Goal: Check status: Check status

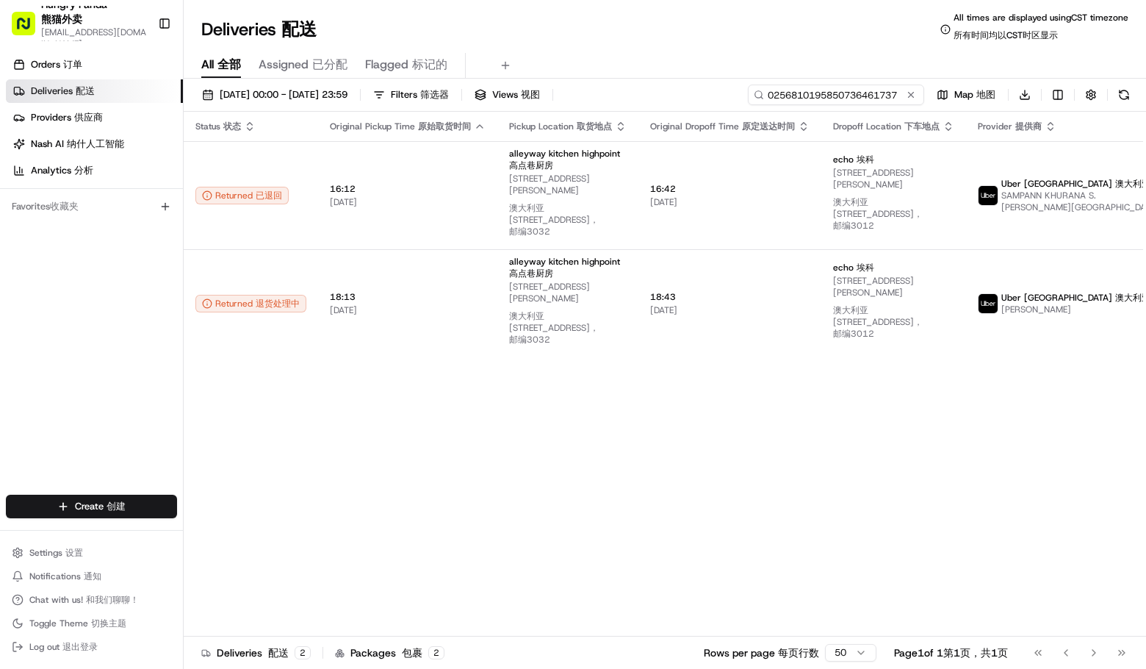
click at [852, 93] on input "0256810195850736461737" at bounding box center [836, 94] width 176 height 21
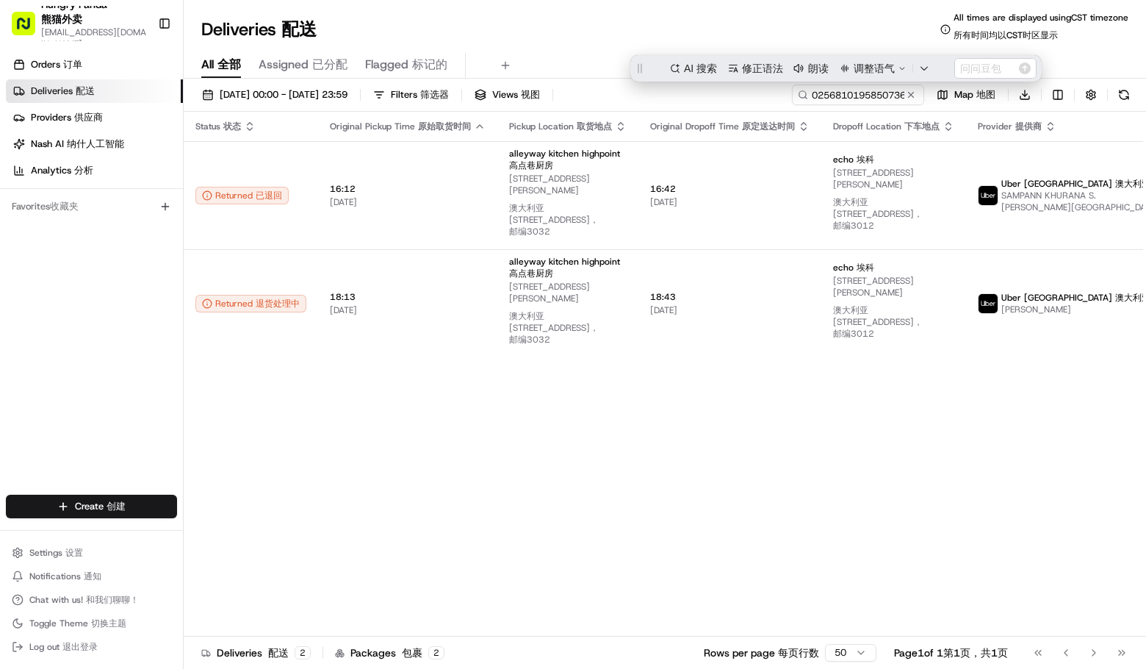
click at [668, 29] on div "Deliveries Deliveries 配送 All times are displayed using CST timezone All times a…" at bounding box center [665, 29] width 962 height 35
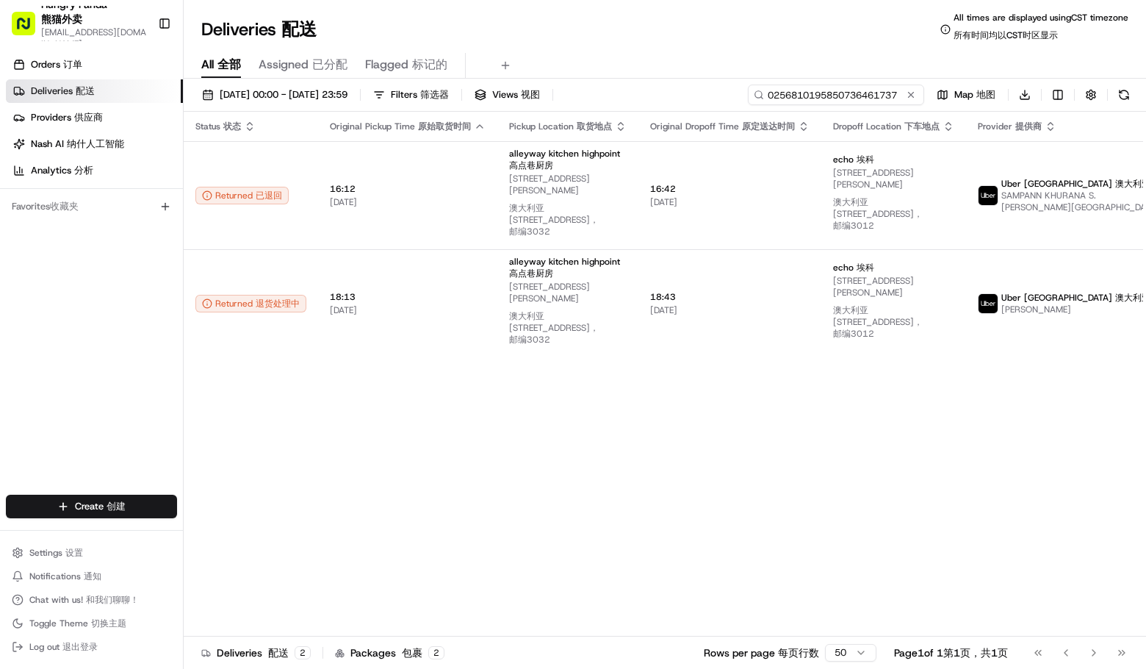
click at [890, 94] on input "0256810195850736461737" at bounding box center [836, 94] width 176 height 21
paste input "775081609585872178266"
type input "775081609585872178266"
click at [678, 12] on div "Deliveries Deliveries 配送 All times are displayed using CST timezone All times a…" at bounding box center [665, 29] width 962 height 35
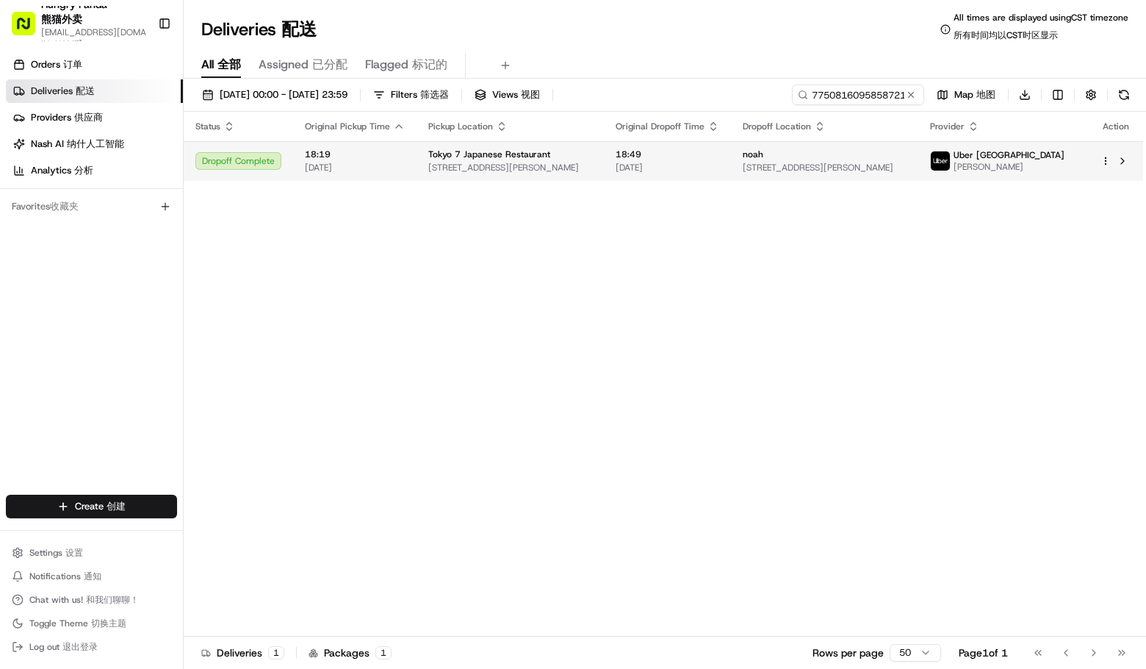
click at [827, 155] on div "noah" at bounding box center [825, 154] width 164 height 12
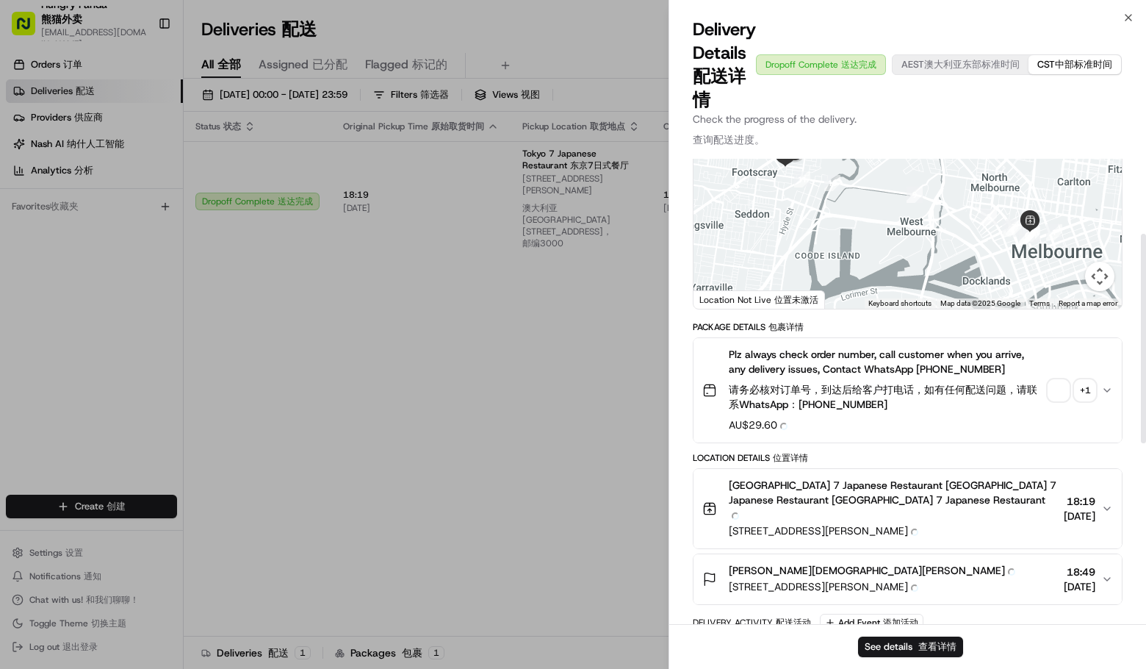
scroll to position [122, 0]
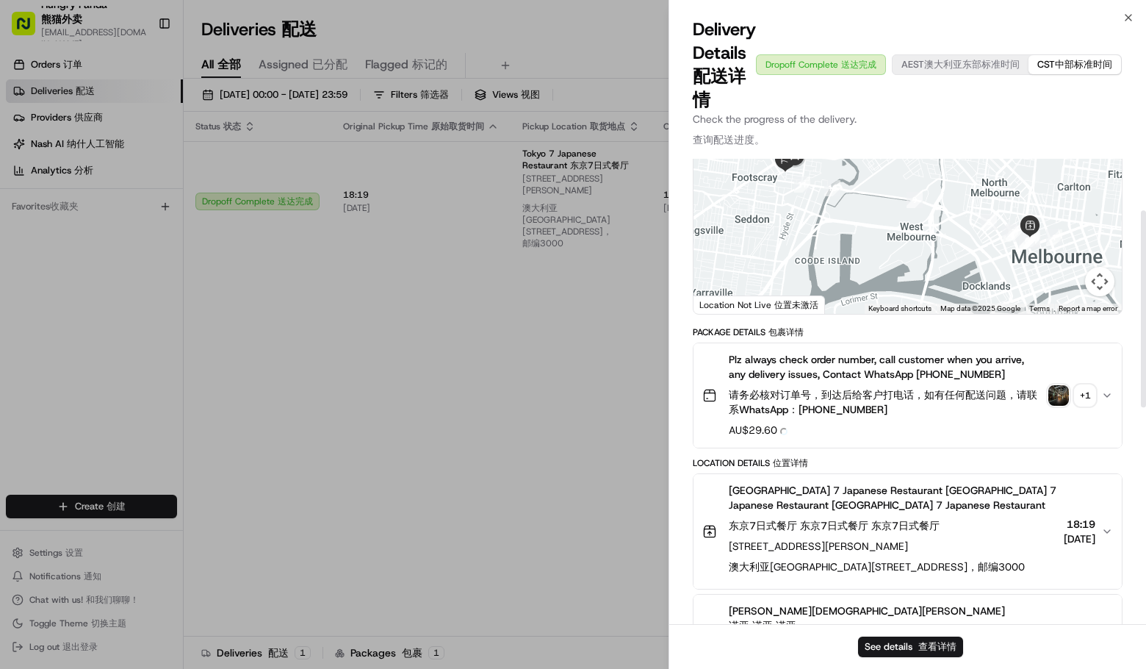
click at [1055, 395] on div "Plz always check order number, call customer when you arrive, any delivery issu…" at bounding box center [901, 395] width 399 height 87
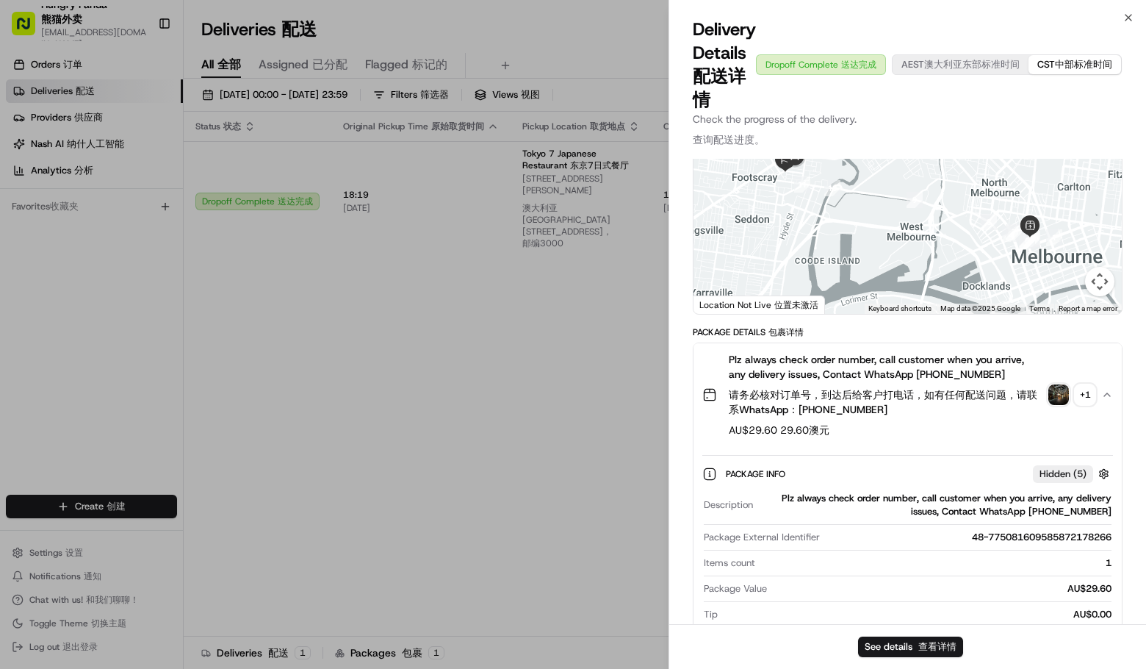
click at [1068, 401] on img "button" at bounding box center [1058, 394] width 21 height 21
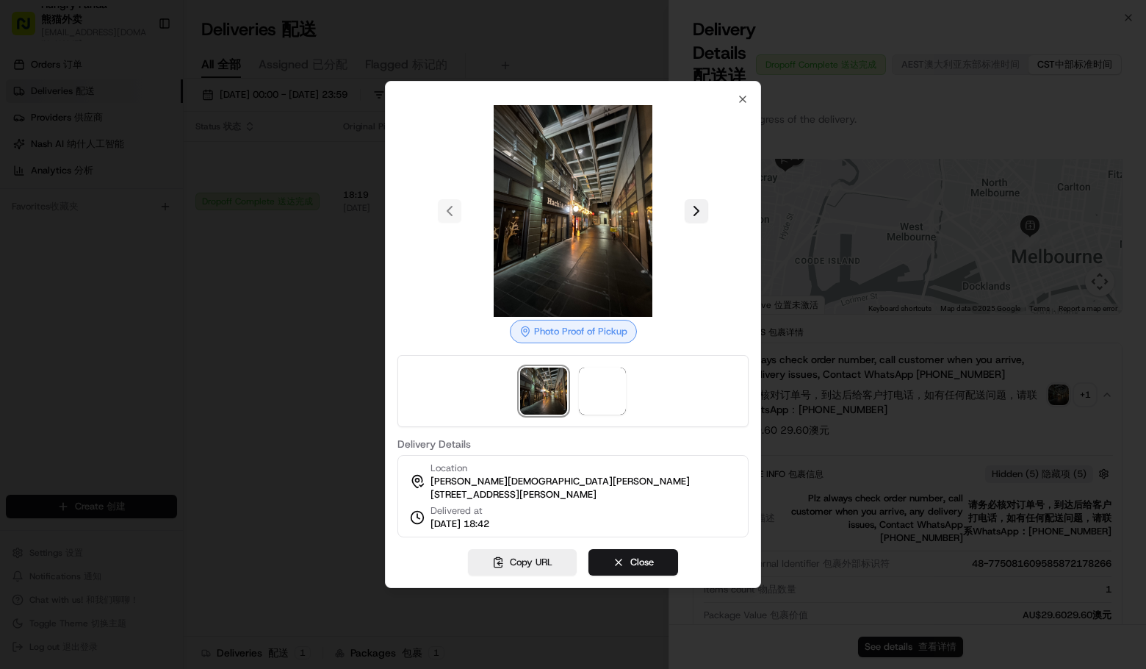
click at [696, 201] on button at bounding box center [697, 211] width 24 height 24
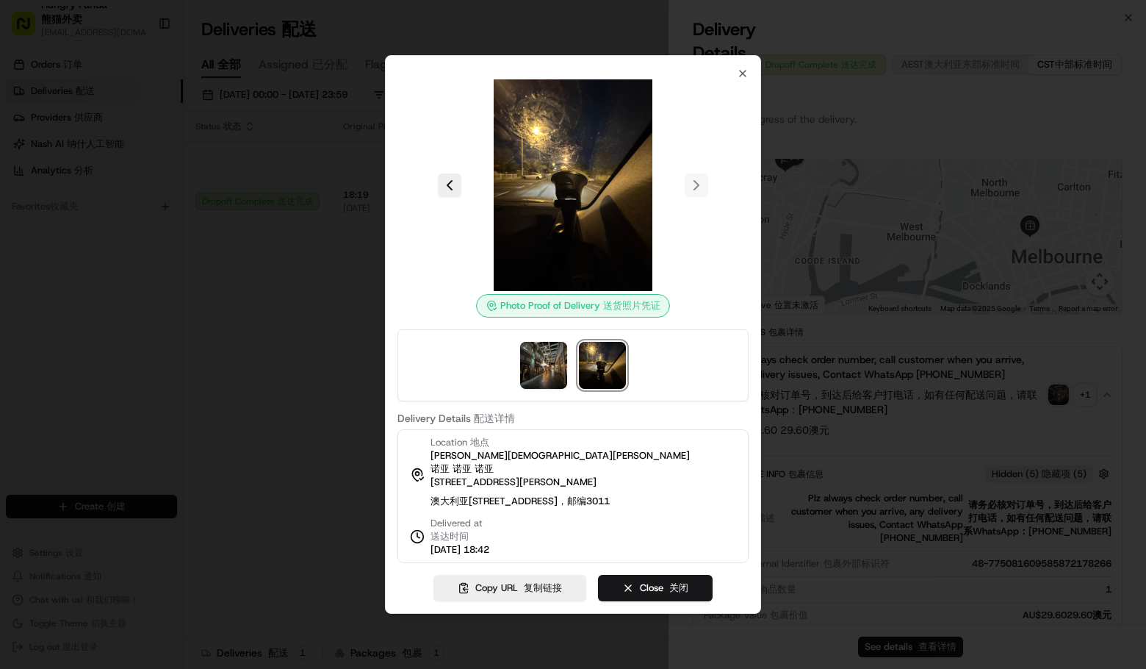
click at [1056, 126] on div at bounding box center [573, 334] width 1146 height 669
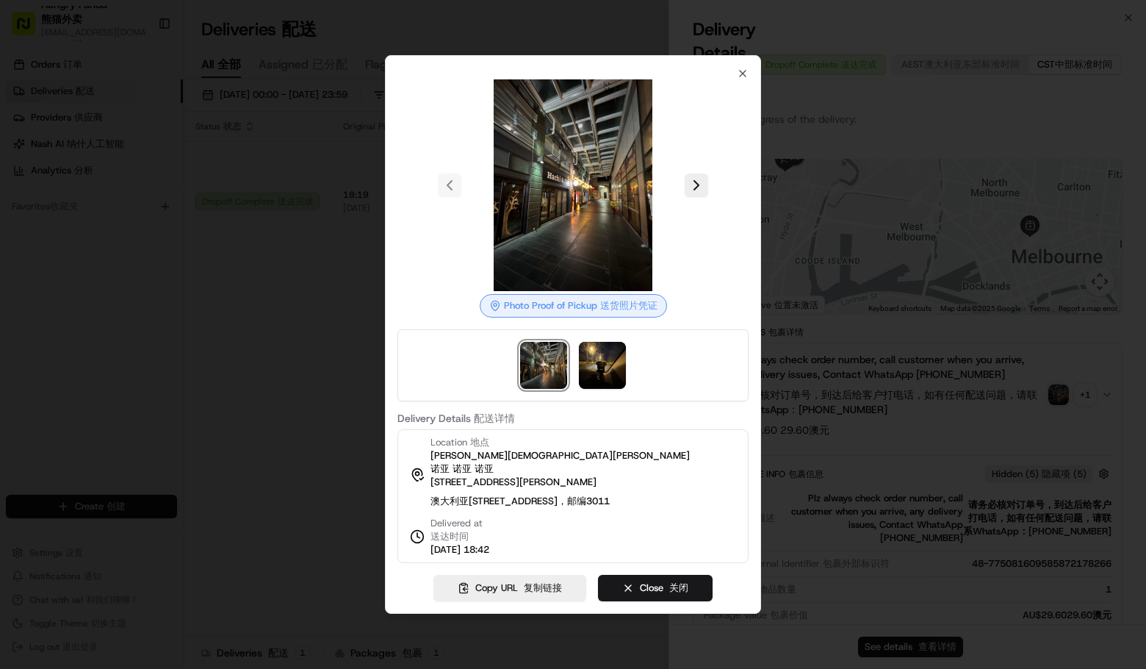
click at [1051, 122] on p "Check the progress of the delivery. Check the progress of the delivery. 查询配送进度。" at bounding box center [908, 132] width 430 height 41
